Goal: Navigation & Orientation: Find specific page/section

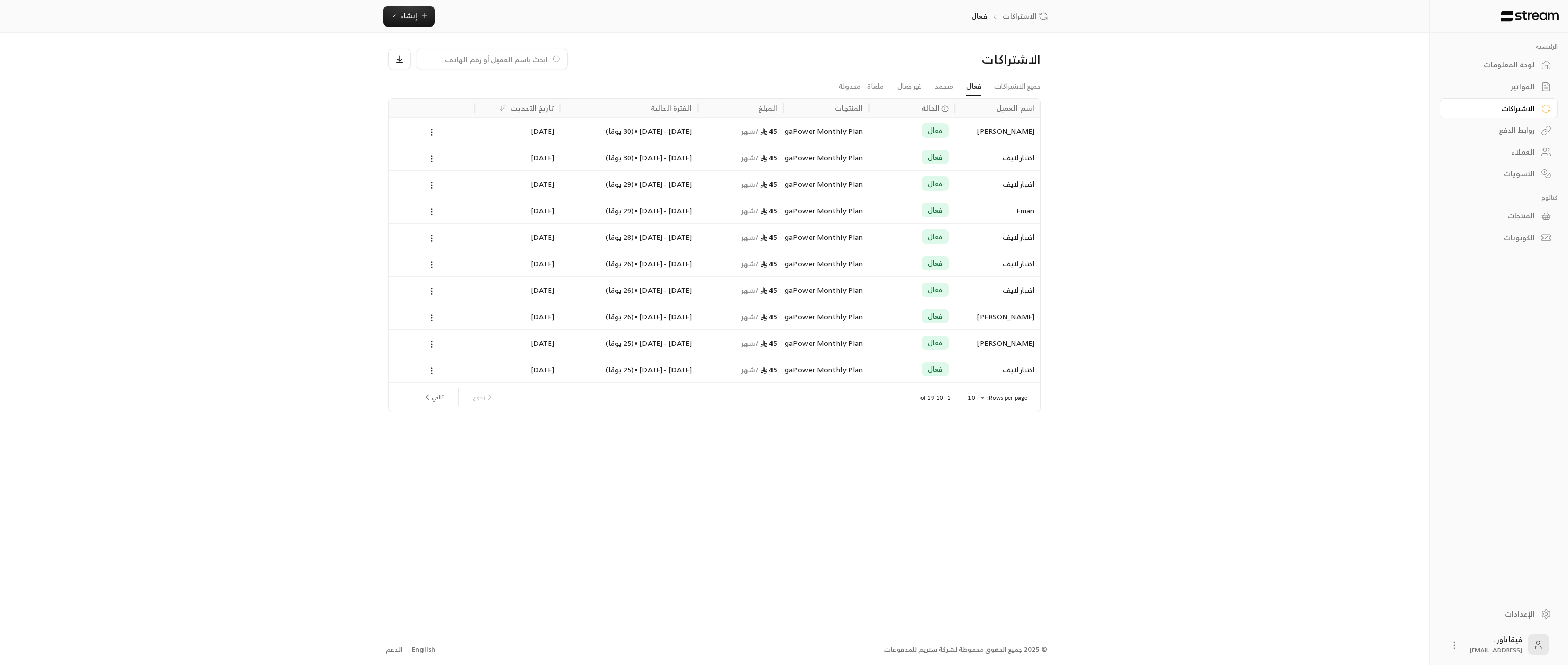
click at [1530, 156] on div "العملاء" at bounding box center [1494, 151] width 82 height 10
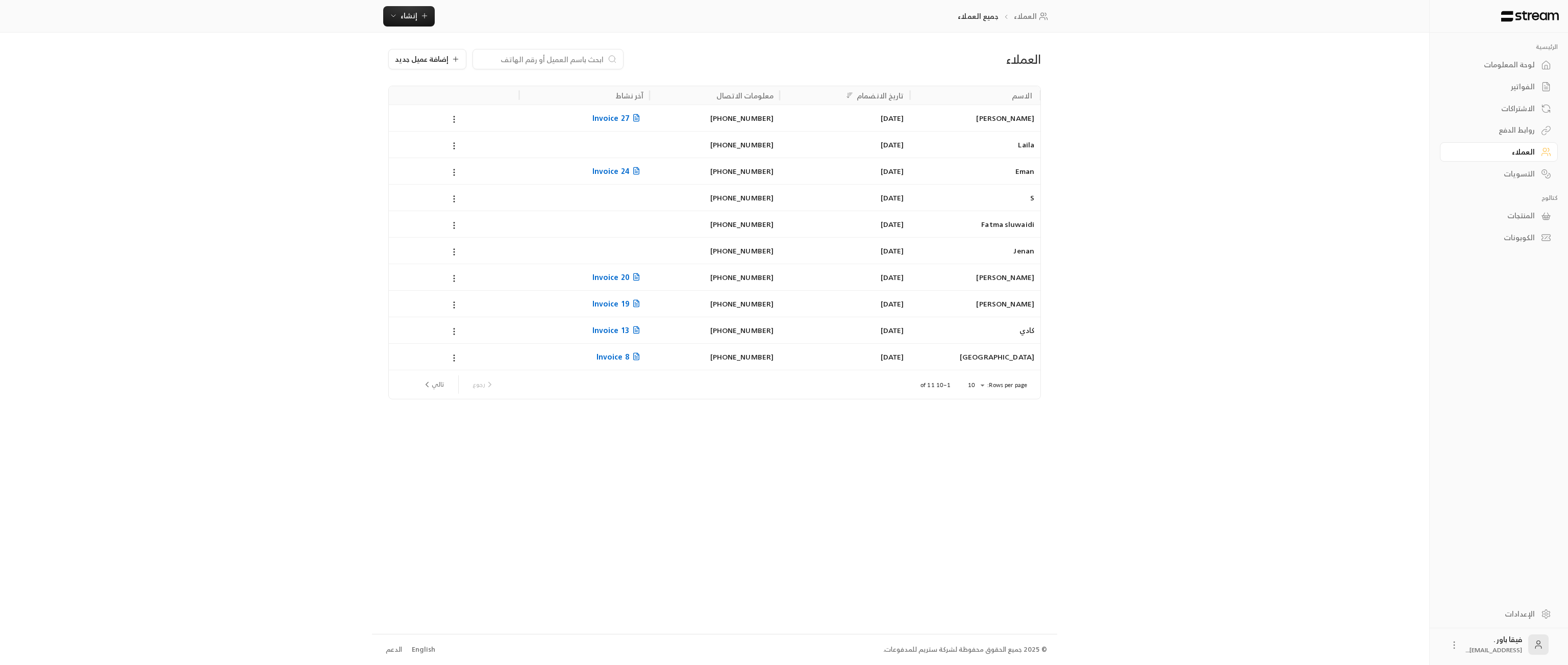
click at [1033, 120] on div "[PERSON_NAME]" at bounding box center [976, 118] width 118 height 26
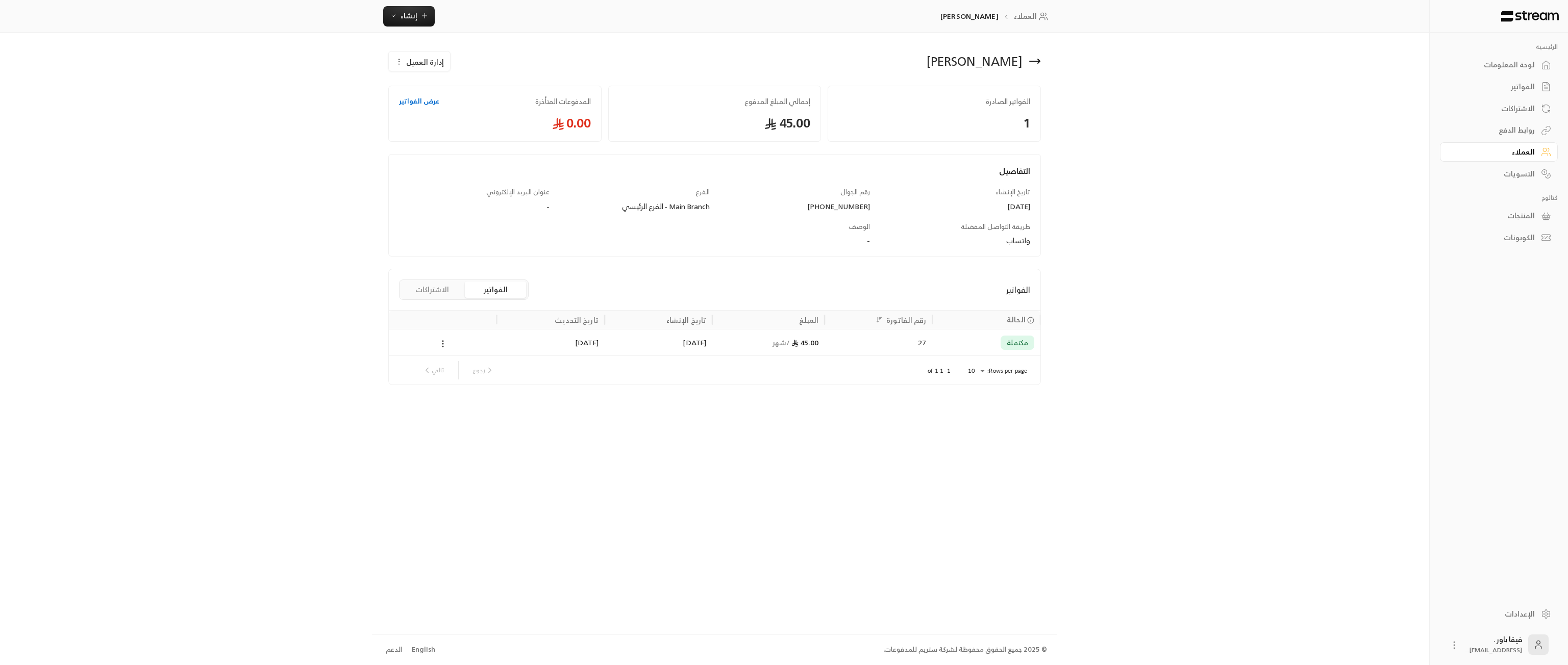
click at [1529, 64] on div "لوحة المعلومات" at bounding box center [1494, 64] width 82 height 10
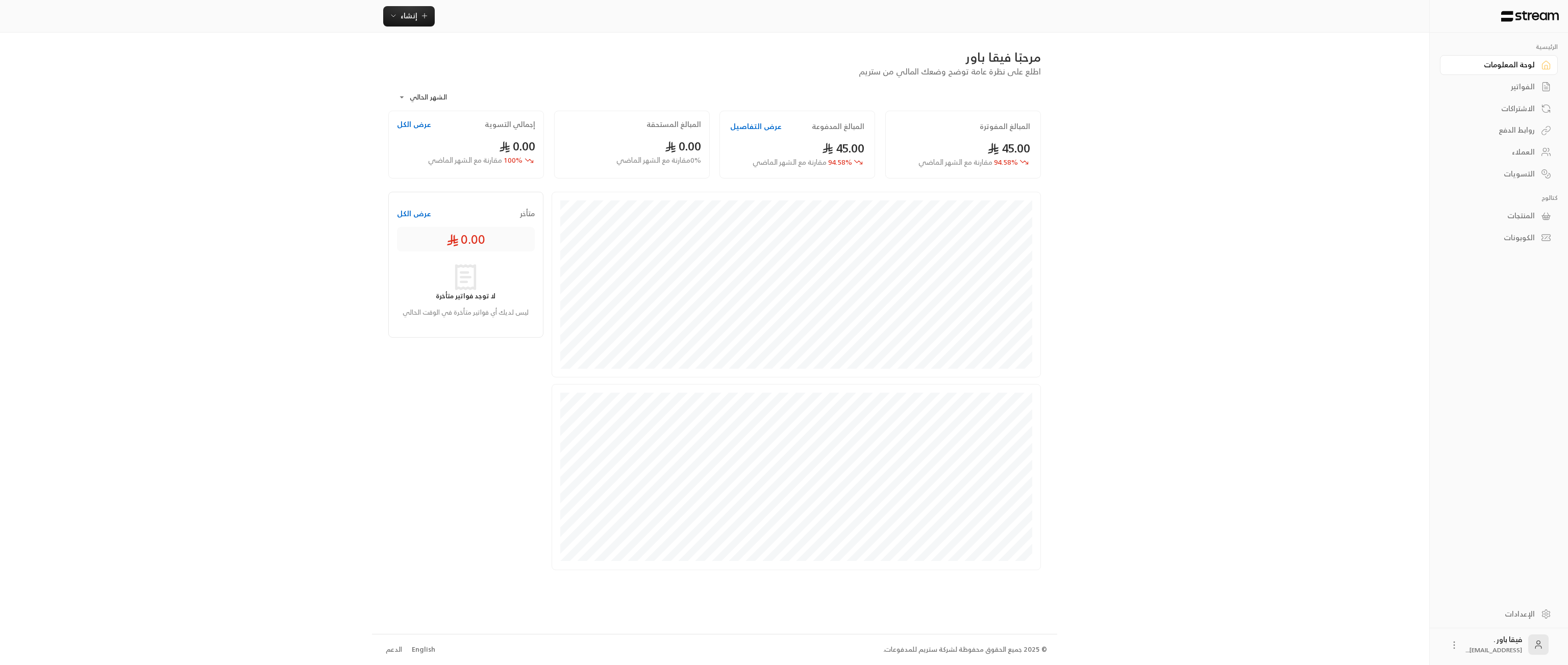
click at [1545, 151] on icon at bounding box center [1546, 151] width 10 height 10
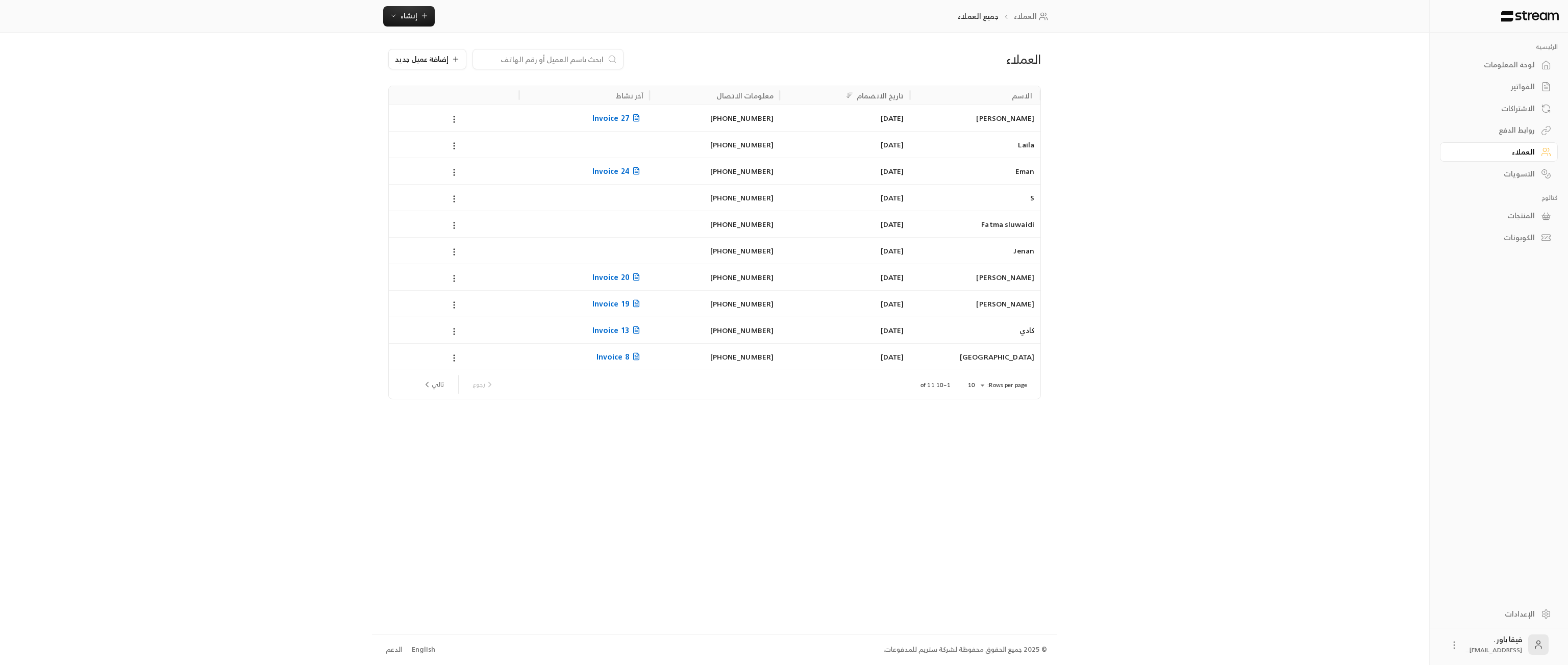
click at [869, 119] on div "[DATE]" at bounding box center [845, 118] width 118 height 26
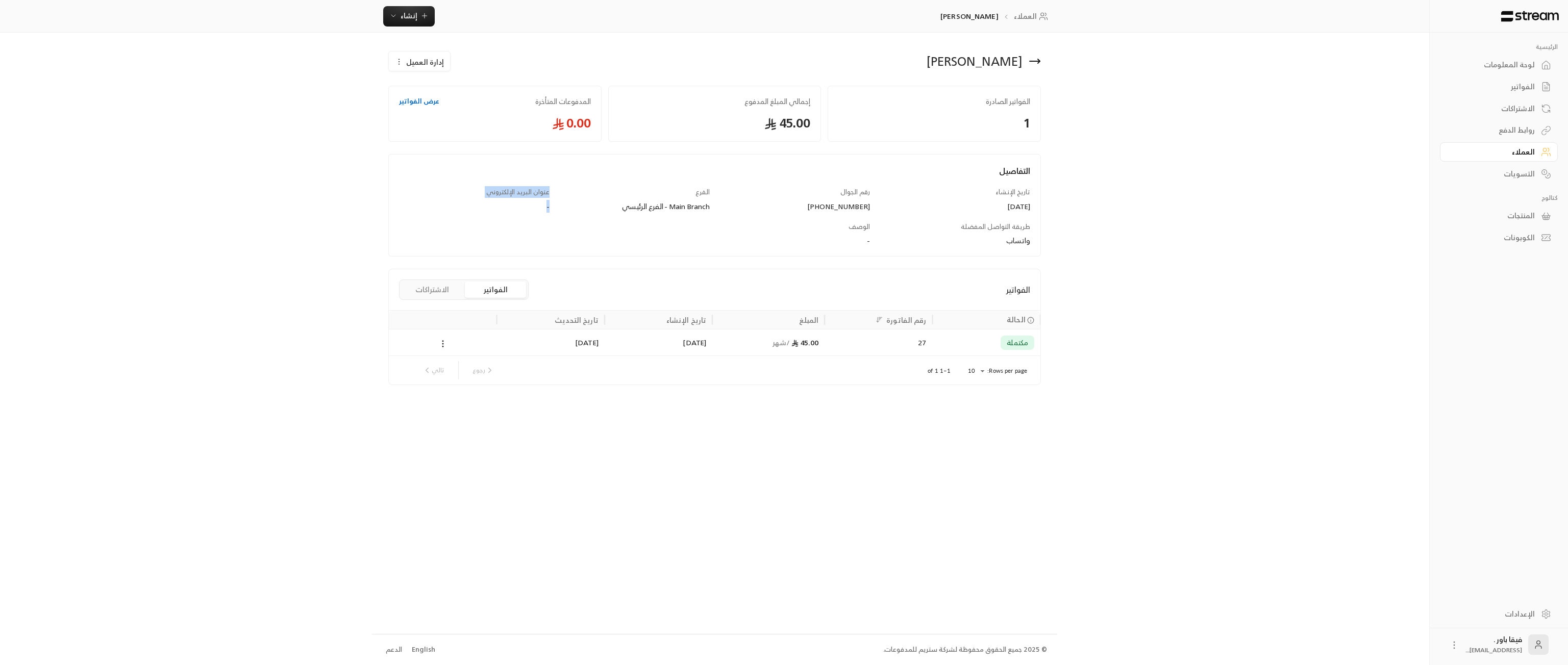
drag, startPoint x: 563, startPoint y: 205, endPoint x: 516, endPoint y: 216, distance: 48.3
click at [516, 216] on div "التفاصيل تاريخ الإنشاء [DATE] رقم الجوال [PHONE_NUMBER] الفرع Main Branch - الف…" at bounding box center [715, 211] width 642 height 91
click at [1519, 65] on div "لوحة المعلومات" at bounding box center [1494, 64] width 82 height 10
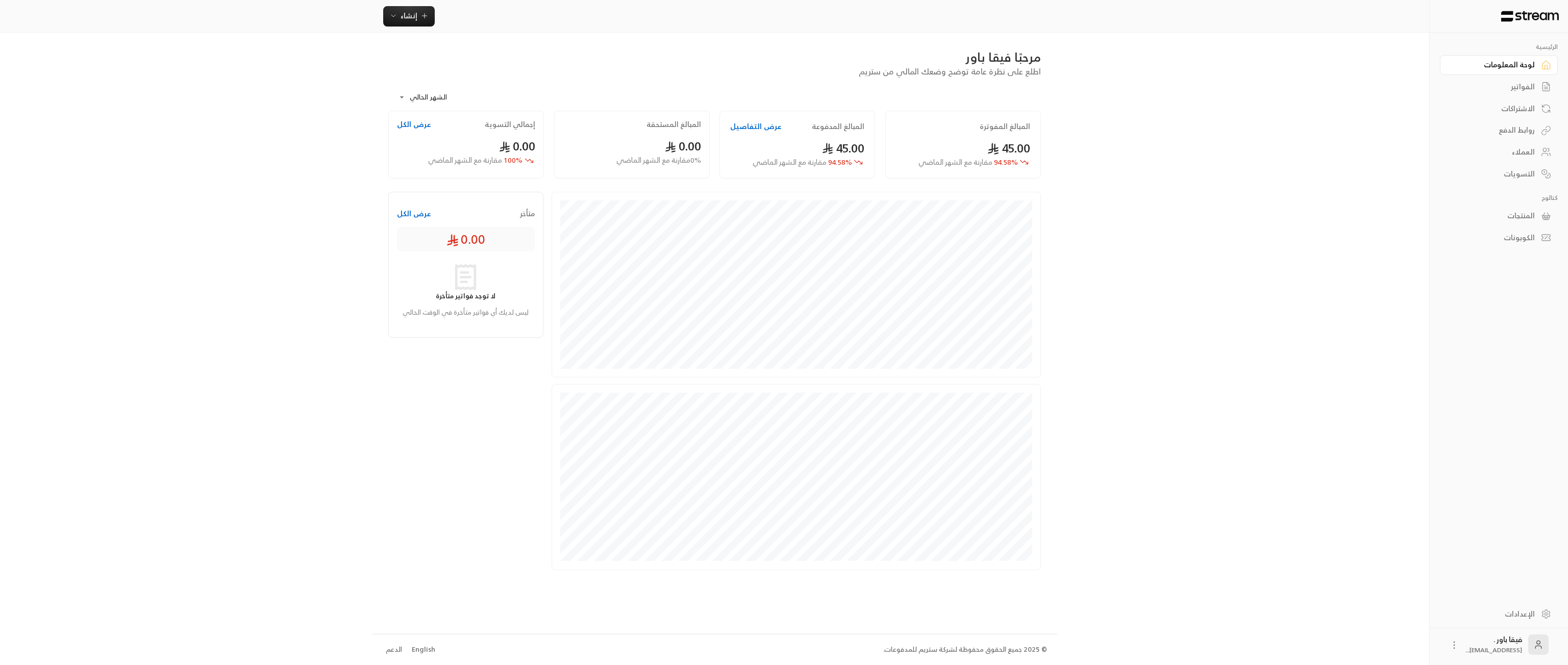
click at [422, 96] on body "**********" at bounding box center [784, 332] width 1568 height 665
click at [449, 135] on li "الشهر الماضي" at bounding box center [431, 139] width 71 height 16
type input "**********"
click at [1526, 175] on div "التسويات" at bounding box center [1494, 173] width 82 height 10
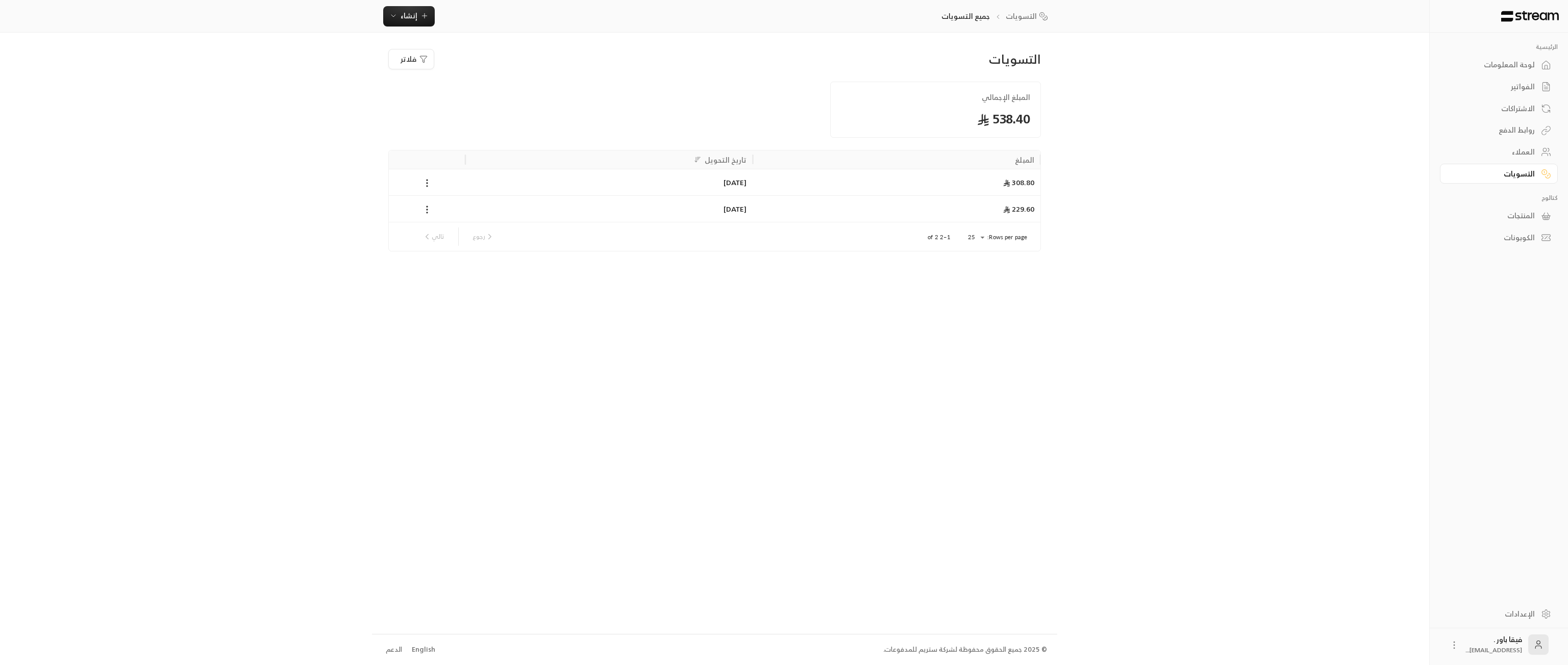
click at [1530, 68] on div "لوحة المعلومات" at bounding box center [1494, 64] width 82 height 10
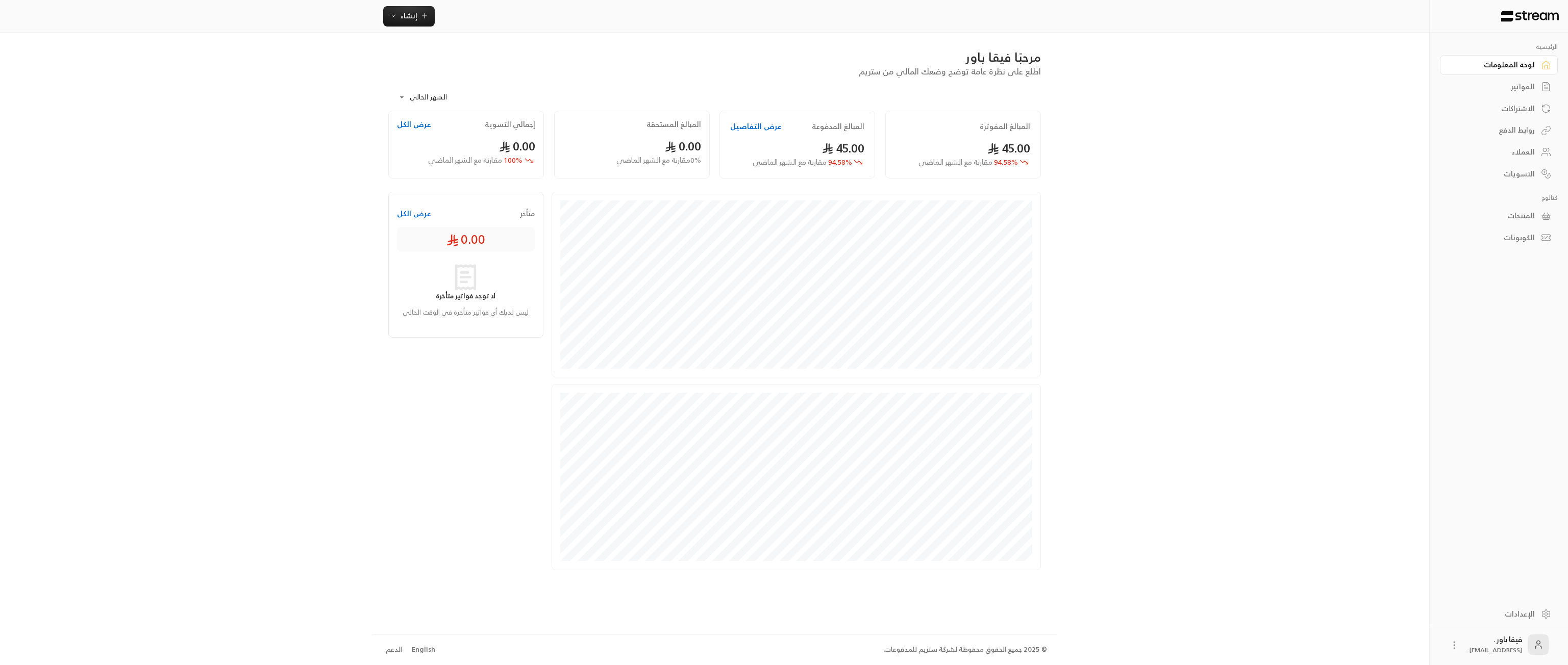
click at [1513, 150] on div "العملاء" at bounding box center [1494, 151] width 82 height 10
